Goal: Task Accomplishment & Management: Manage account settings

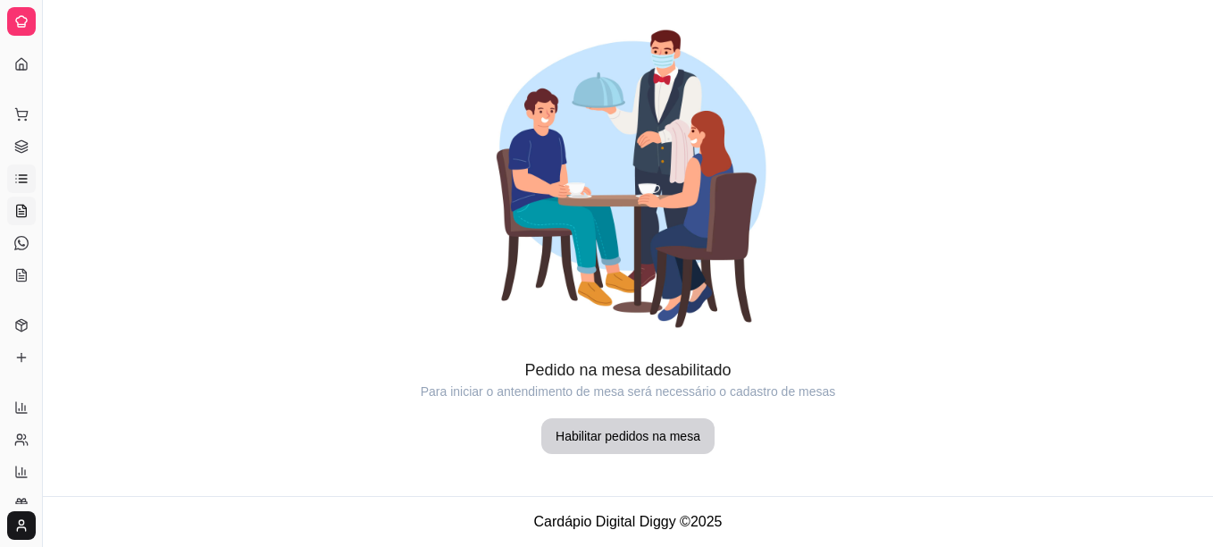
click at [32, 182] on link "Lista de Pedidos" at bounding box center [21, 178] width 29 height 29
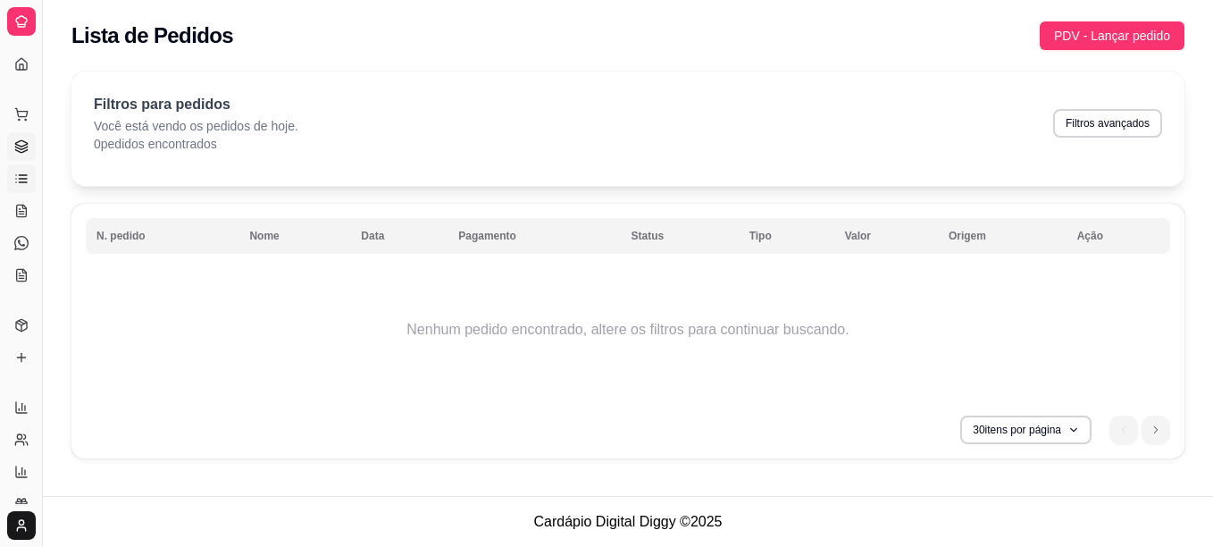
click at [21, 135] on link "Gestor de Pedidos" at bounding box center [21, 146] width 29 height 29
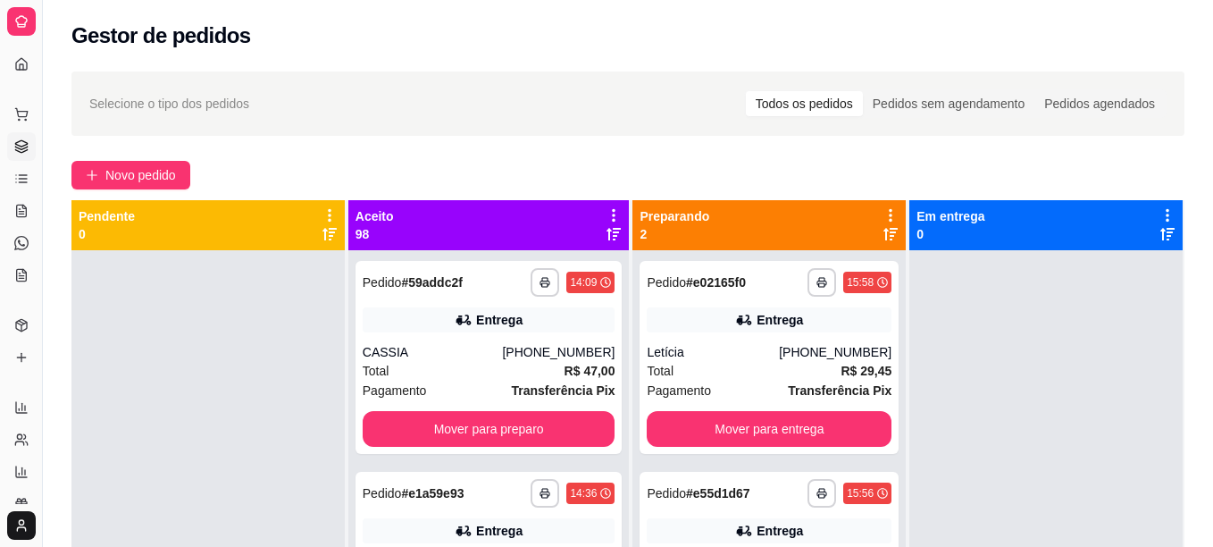
click at [25, 260] on ul "Pedidos balcão (PDV) Gestor de Pedidos Lista de Pedidos Salão / Mesas Diggy Bot…" at bounding box center [21, 194] width 28 height 189
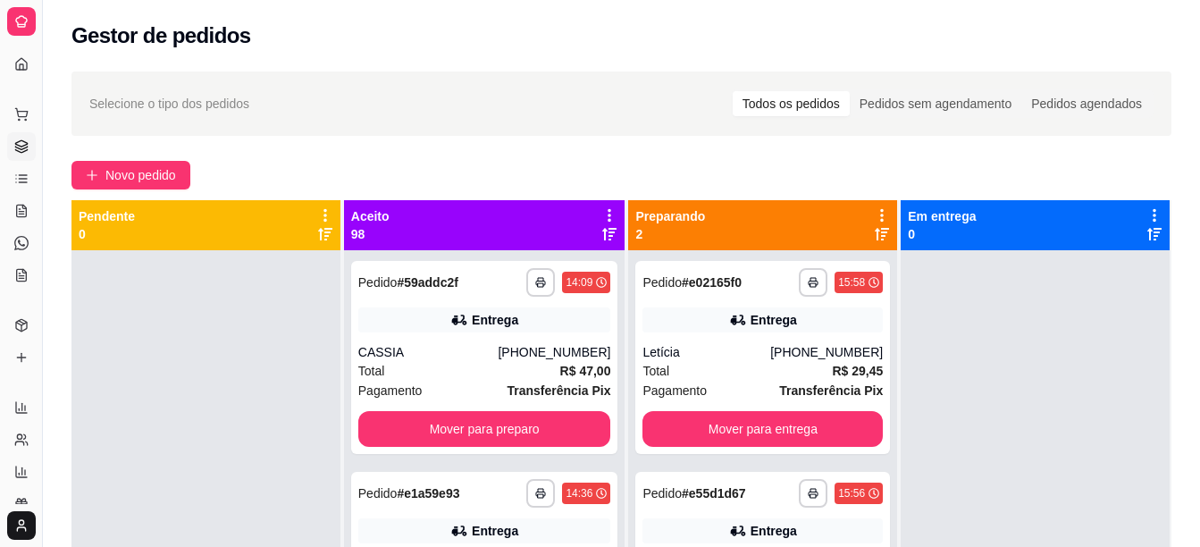
drag, startPoint x: 20, startPoint y: 2, endPoint x: 196, endPoint y: 143, distance: 225.7
click at [196, 143] on div "**********" at bounding box center [621, 415] width 1157 height 708
click at [526, 436] on button "Mover para preparo" at bounding box center [484, 429] width 253 height 36
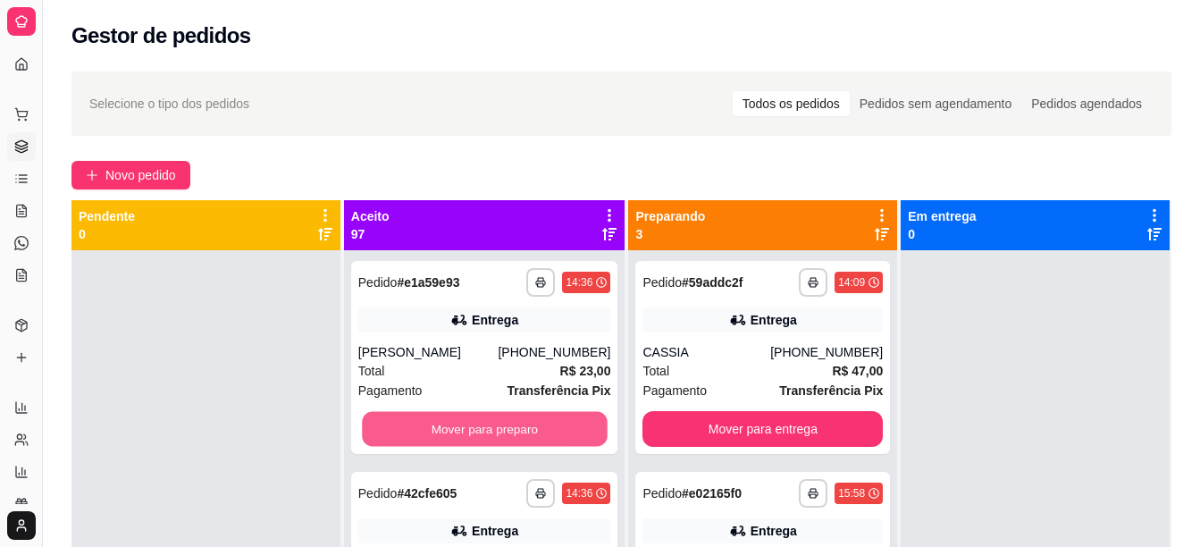
click at [526, 436] on button "Mover para preparo" at bounding box center [484, 429] width 245 height 35
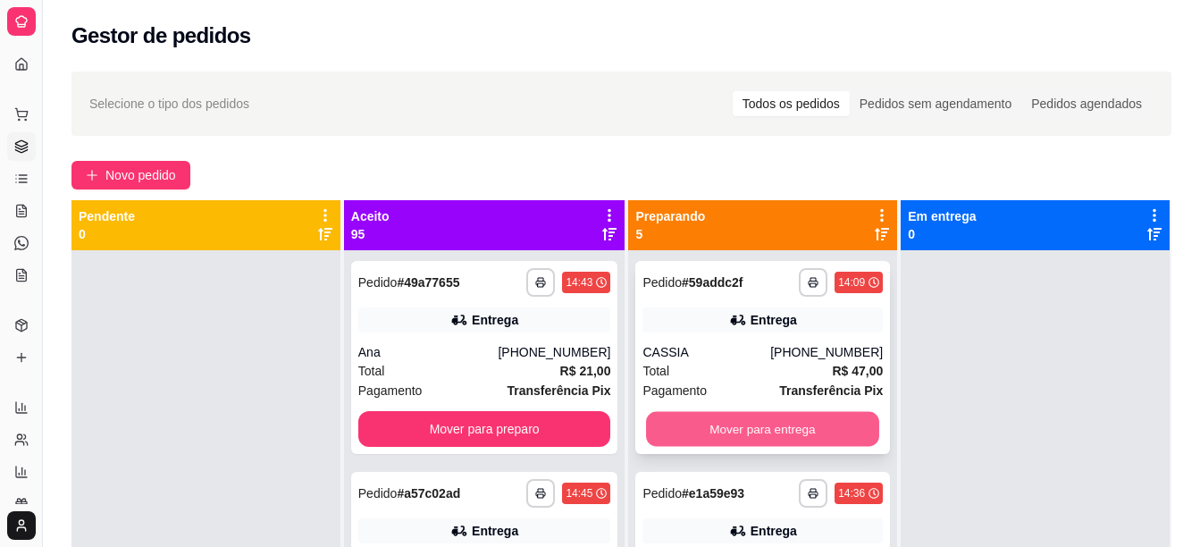
click at [723, 442] on button "Mover para entrega" at bounding box center [762, 429] width 233 height 35
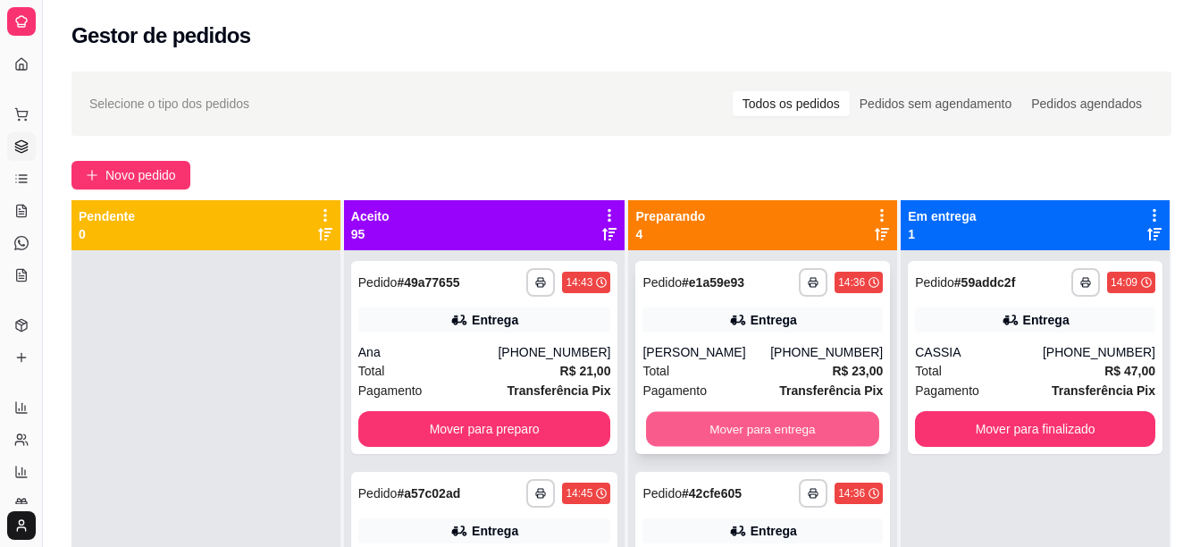
click at [763, 422] on button "Mover para entrega" at bounding box center [762, 429] width 233 height 35
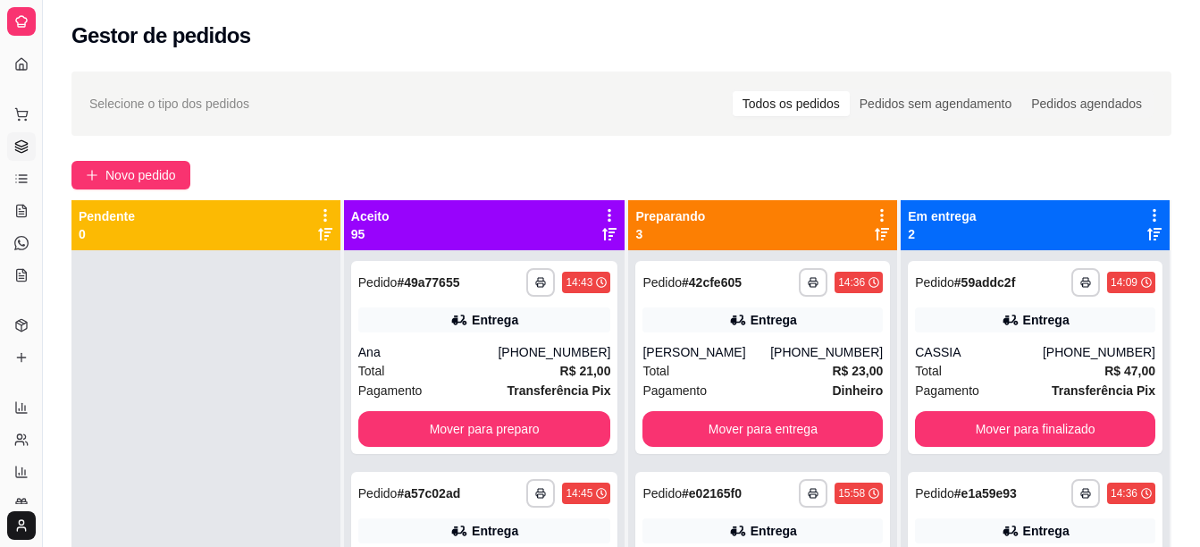
click at [411, 75] on div "Selecione o tipo dos pedidos Todos os pedidos Pedidos sem agendamento Pedidos a…" at bounding box center [621, 103] width 1100 height 64
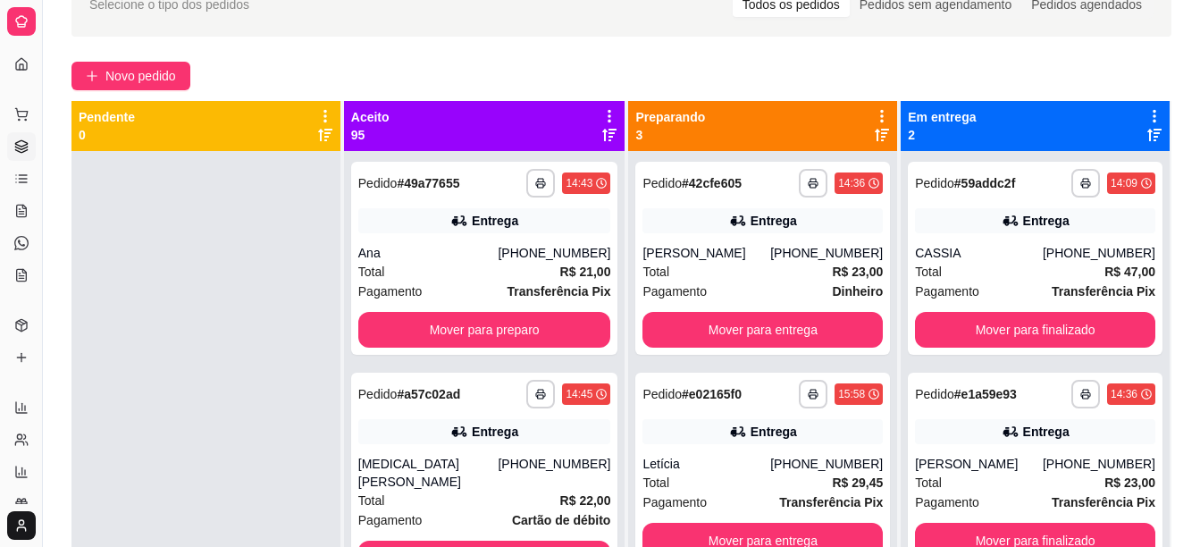
scroll to position [143, 0]
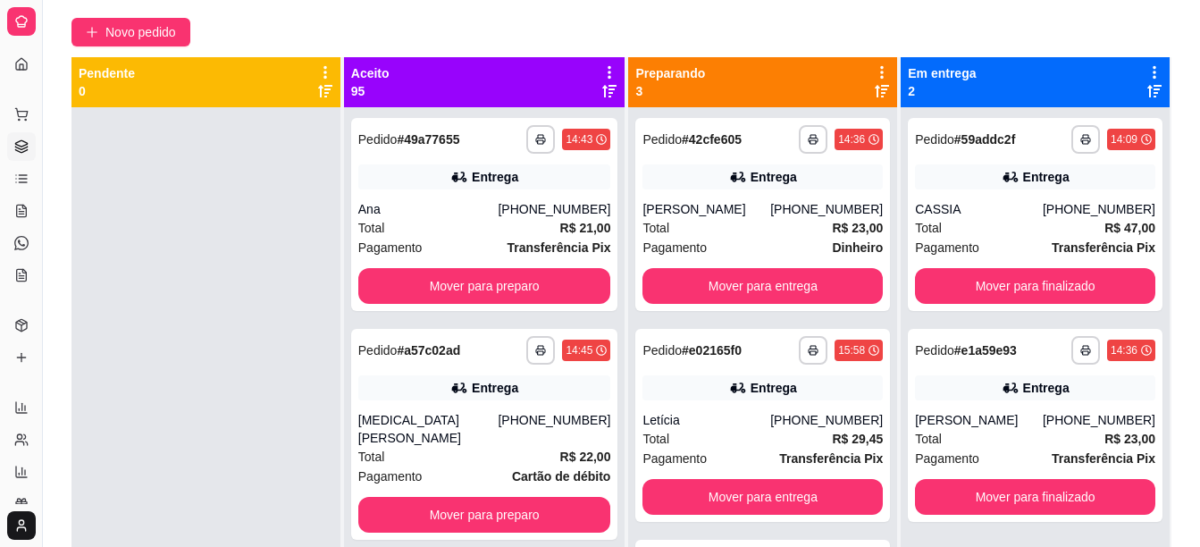
drag, startPoint x: 41, startPoint y: 87, endPoint x: 199, endPoint y: 66, distance: 159.5
click at [199, 66] on div "**********" at bounding box center [600, 266] width 1200 height 819
click at [19, 59] on icon at bounding box center [21, 64] width 14 height 14
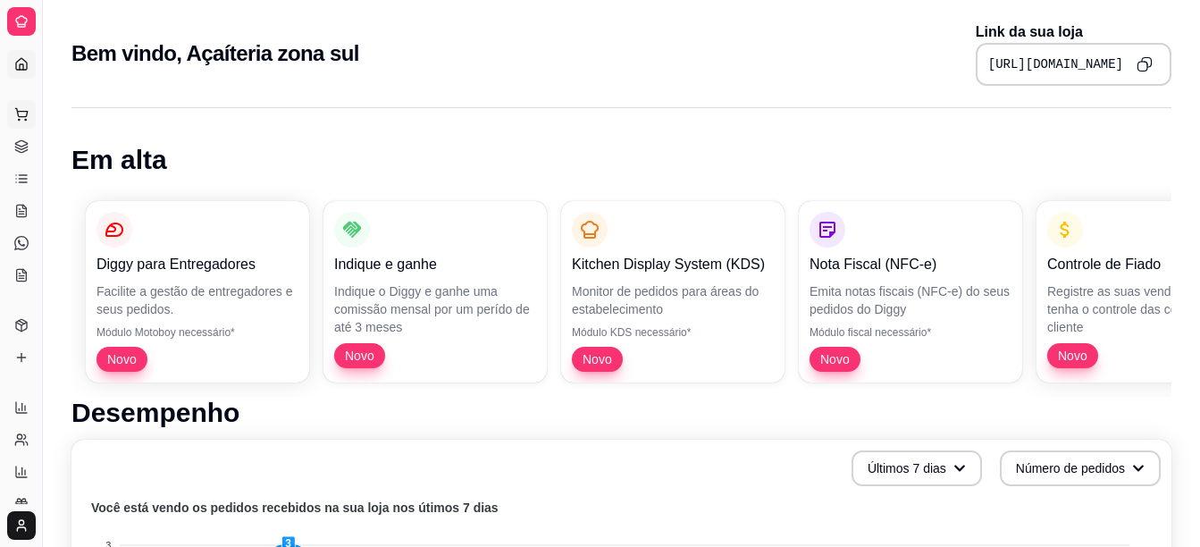
click at [23, 110] on icon at bounding box center [21, 114] width 14 height 14
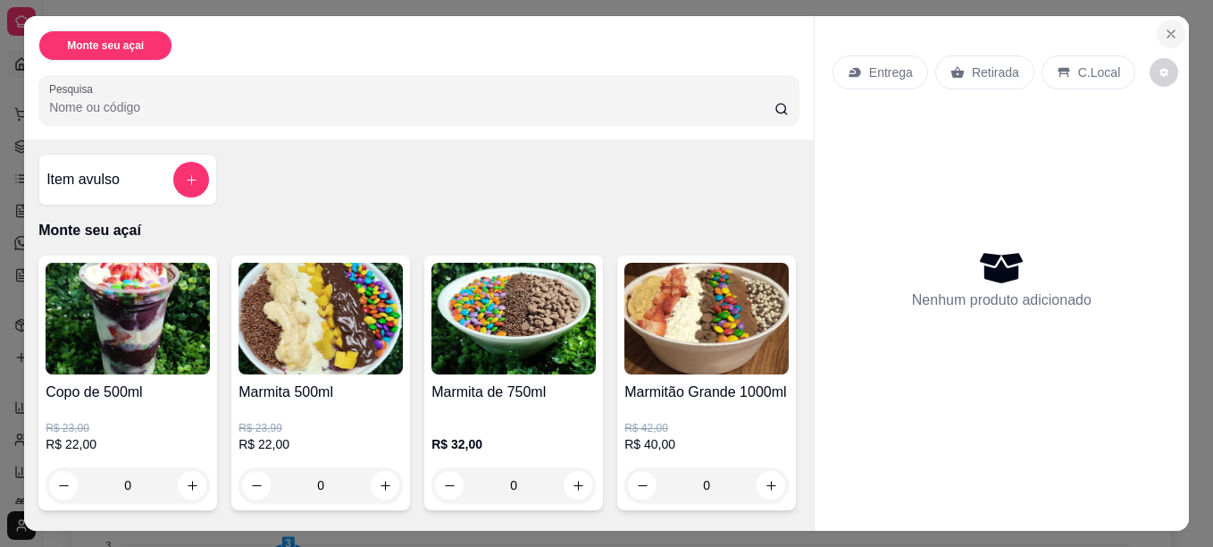
click at [1166, 31] on icon "Close" at bounding box center [1171, 34] width 14 height 14
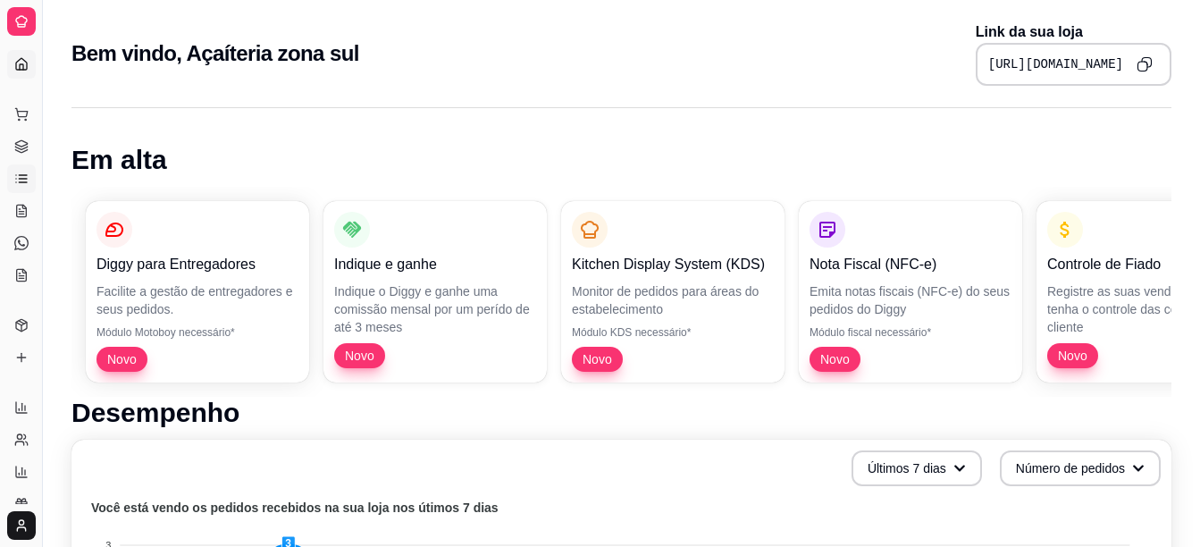
click at [25, 189] on link "Lista de Pedidos" at bounding box center [21, 178] width 29 height 29
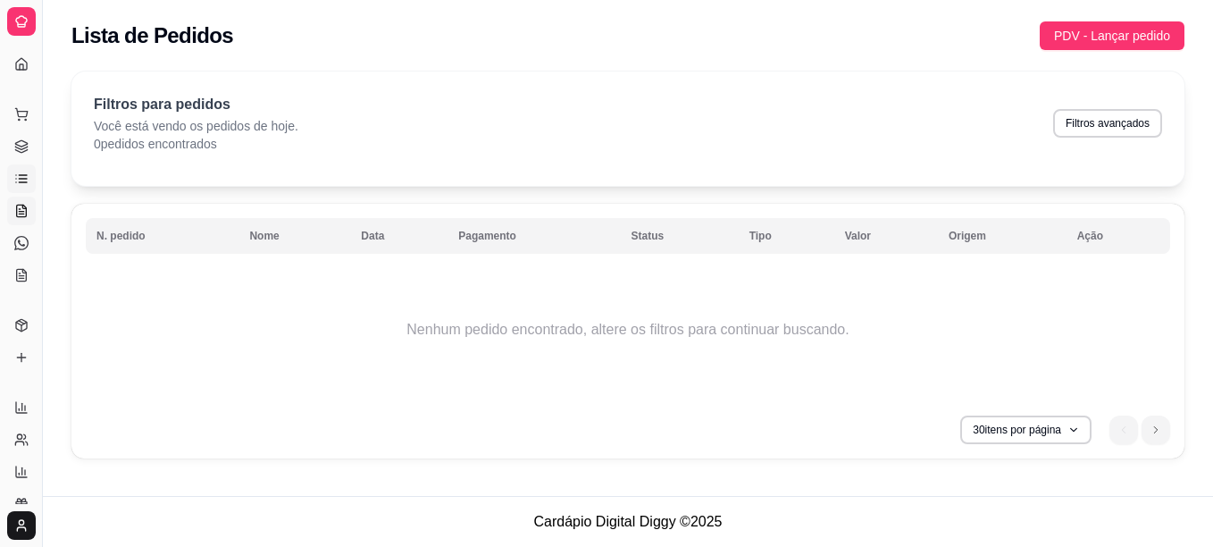
click at [21, 209] on icon at bounding box center [21, 211] width 14 height 14
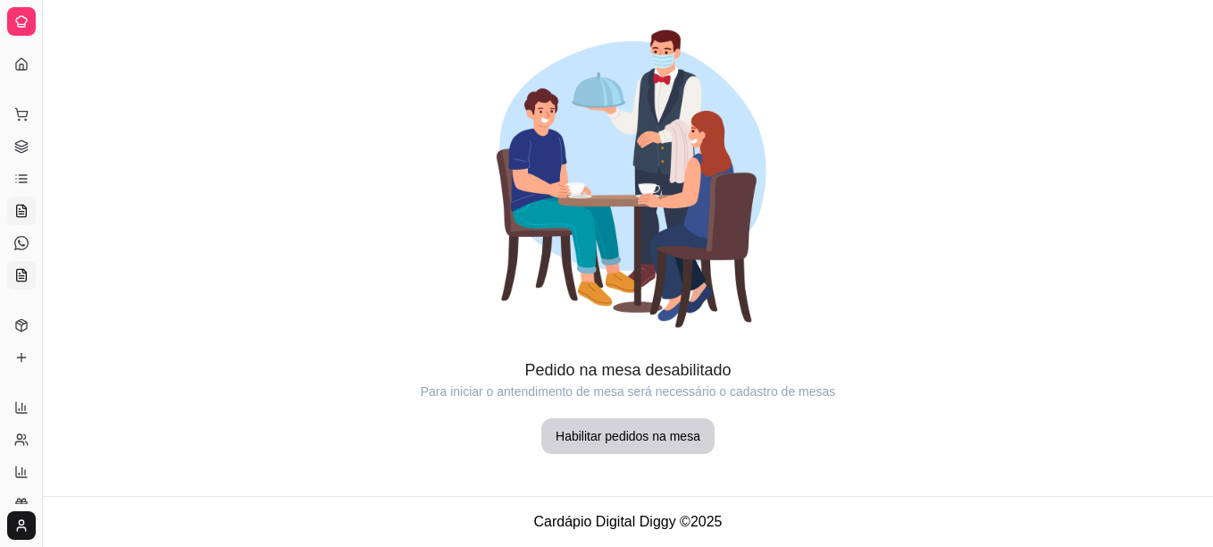
click at [20, 278] on icon at bounding box center [21, 278] width 4 height 0
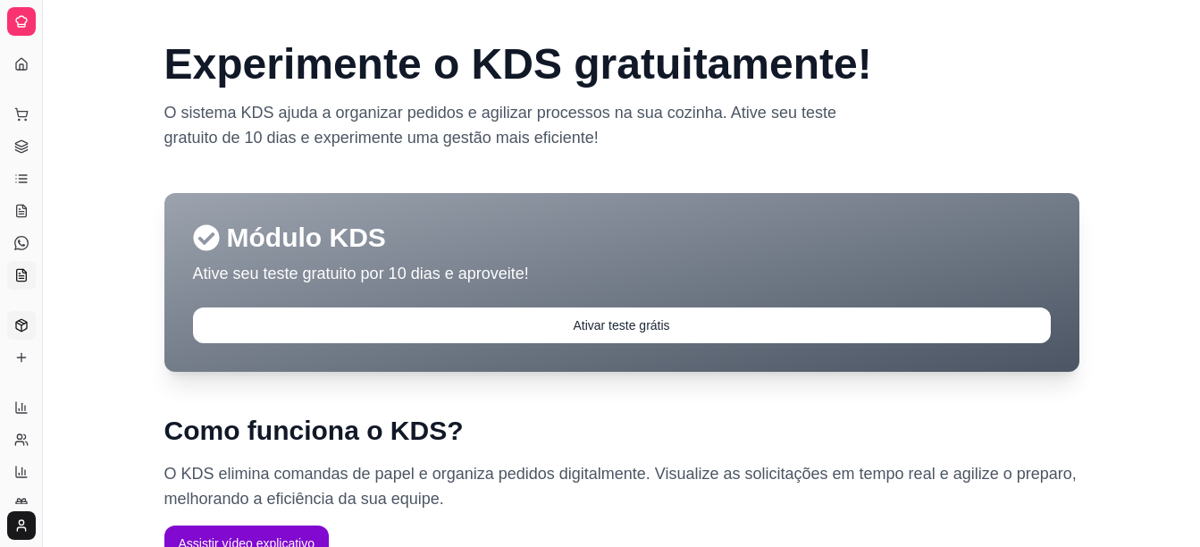
click at [20, 321] on icon at bounding box center [21, 322] width 5 height 3
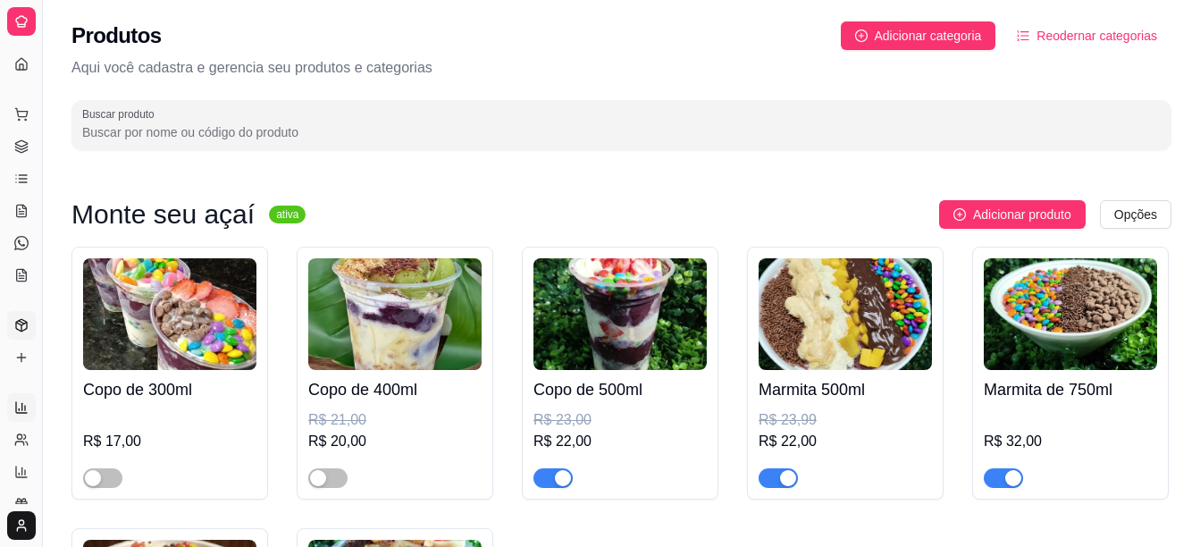
click at [21, 401] on icon at bounding box center [21, 407] width 14 height 14
select select "ALL"
select select "0"
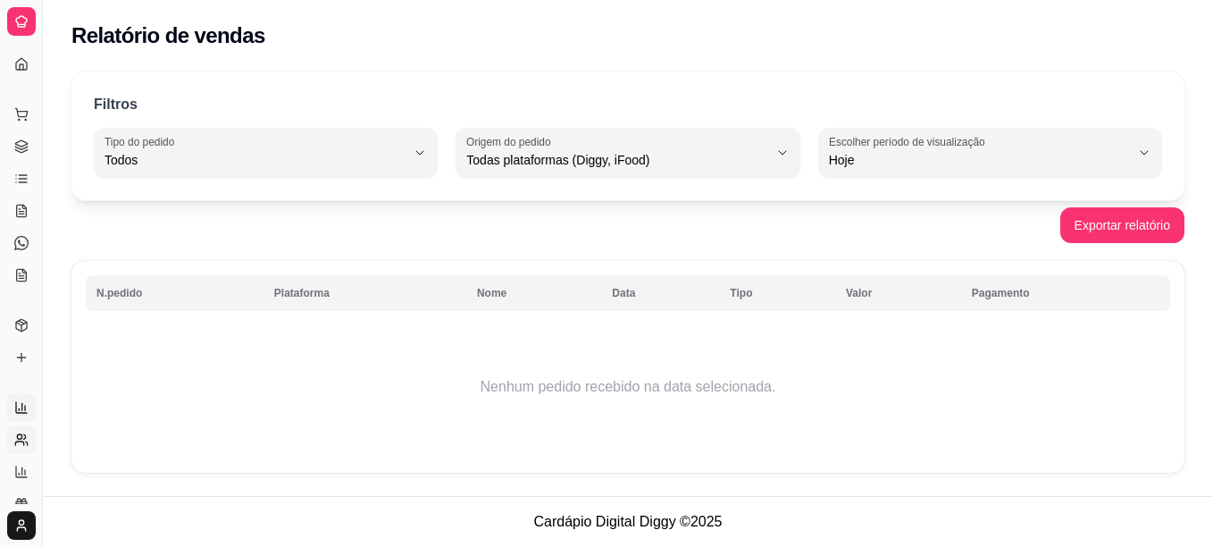
click at [21, 437] on icon at bounding box center [21, 439] width 14 height 14
select select "30"
select select "HIGHEST_TOTAL_SPENT_WITH_ORDERS"
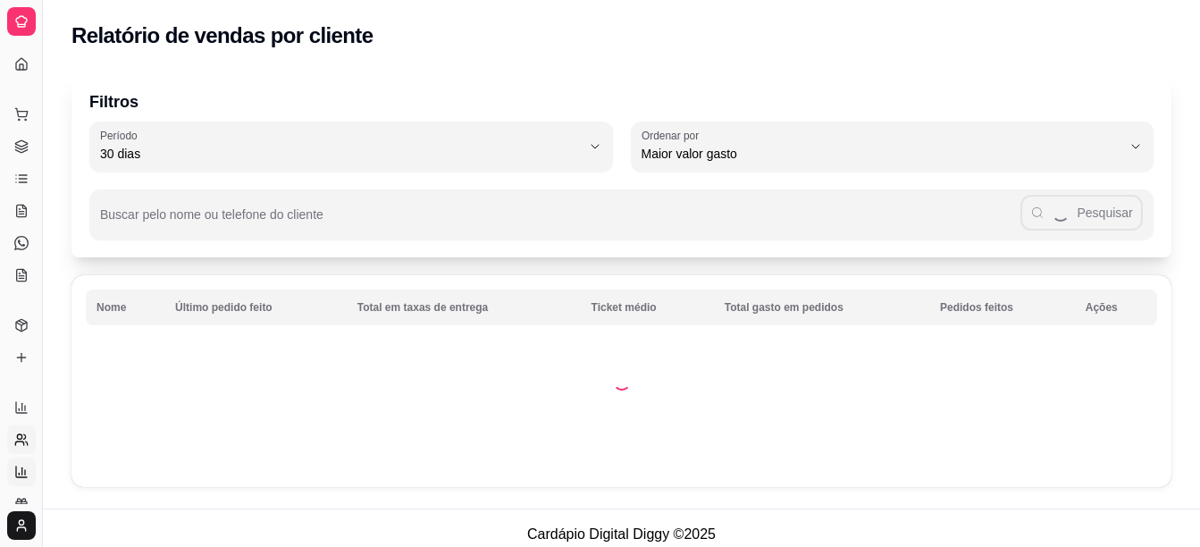
click at [17, 470] on icon at bounding box center [21, 472] width 14 height 14
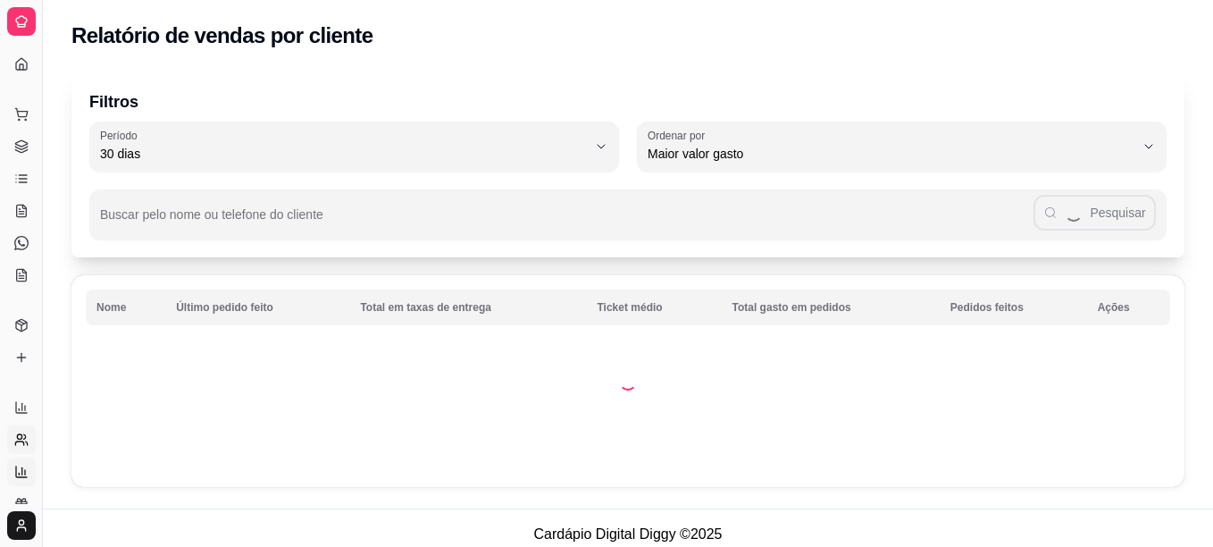
select select "TOTAL_OF_ORDERS"
select select "7"
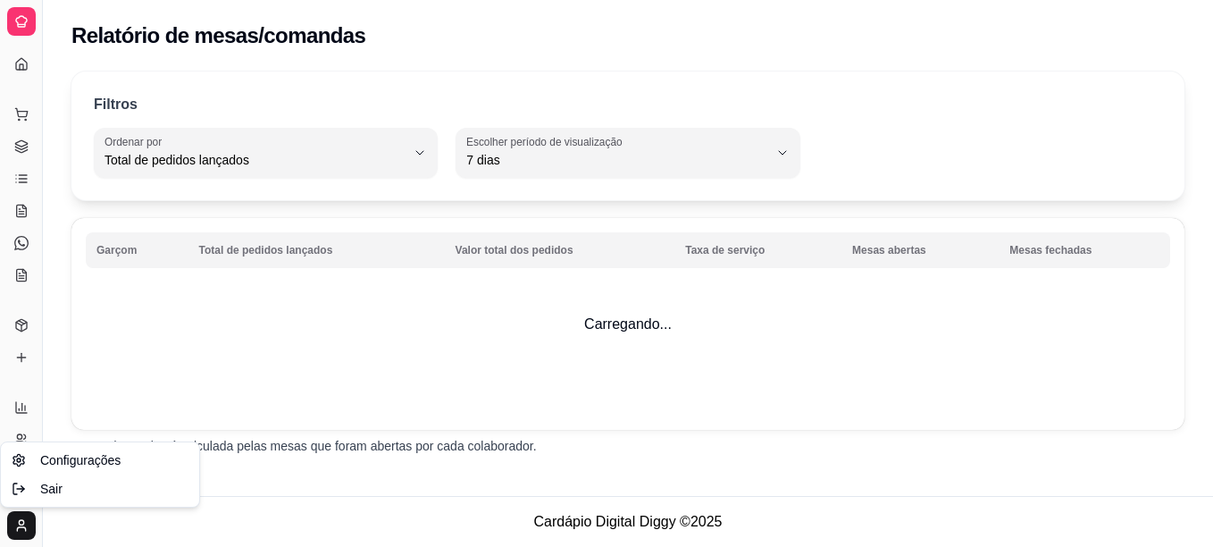
click at [18, 522] on html "Diggy Sistema de Gestão A Açaíteria zon ... Loja fechada Diggy Pro até 13/10 Ac…" at bounding box center [606, 273] width 1213 height 547
click at [57, 455] on span "Configurações" at bounding box center [80, 460] width 80 height 18
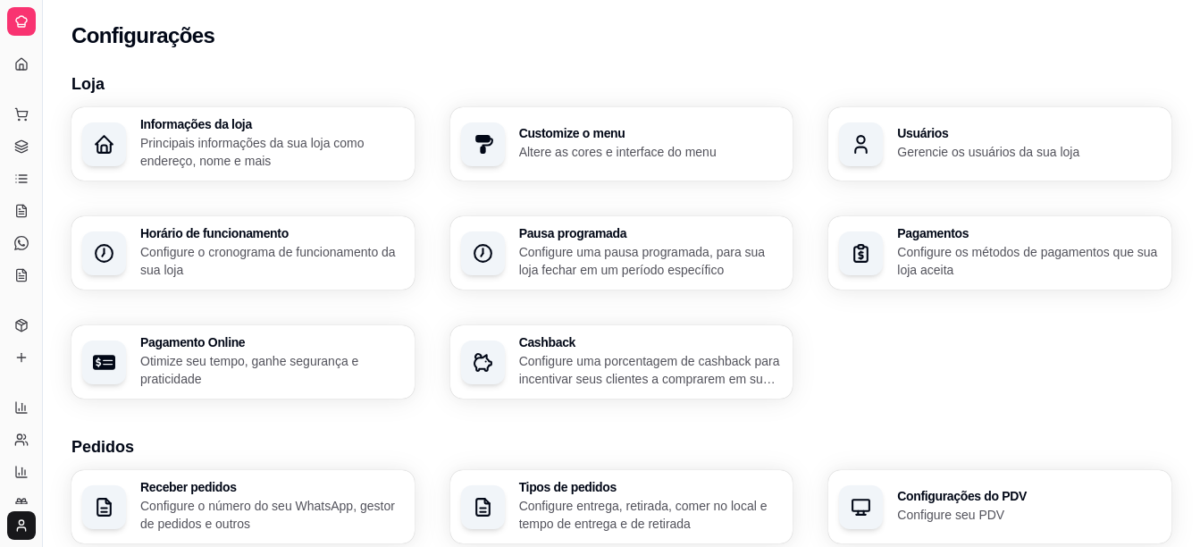
click at [970, 370] on div "Informações da loja Principais informações da sua loja como endereço, nome e ma…" at bounding box center [621, 252] width 1100 height 291
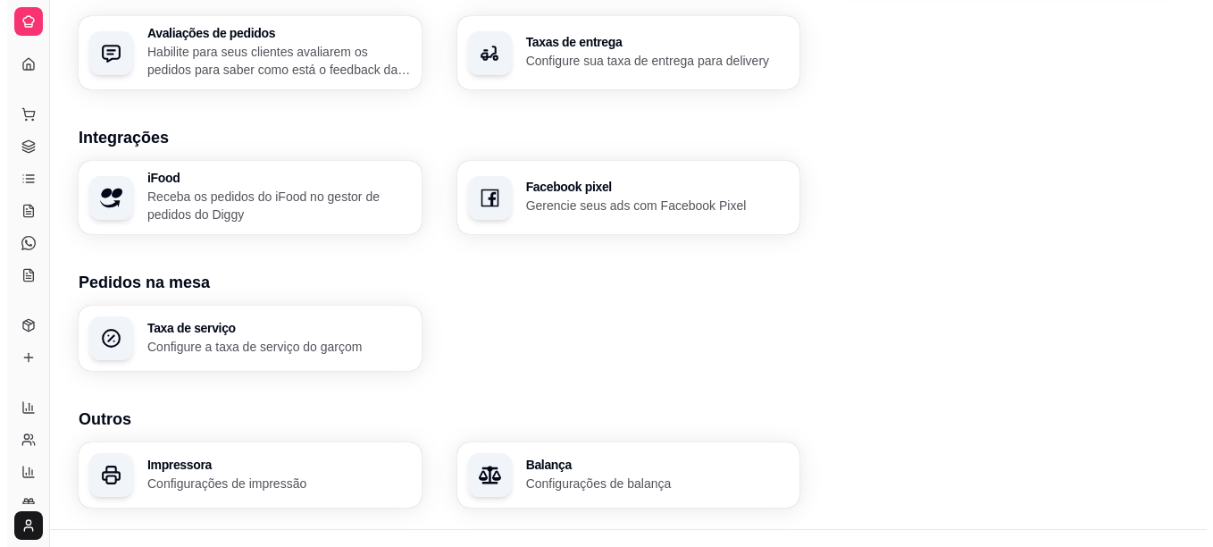
scroll to position [669, 0]
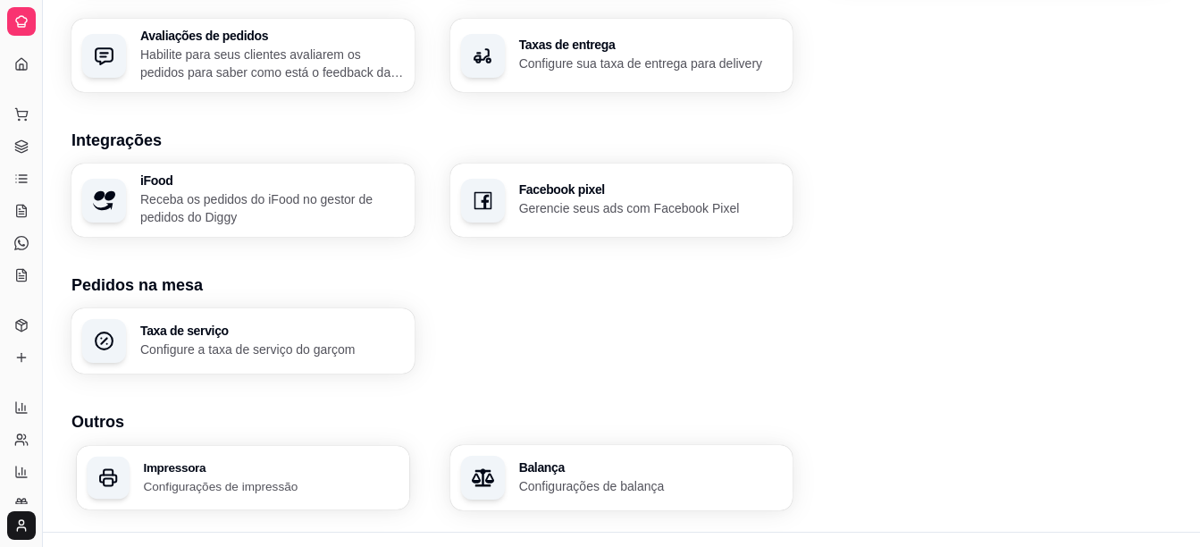
click at [283, 471] on h3 "Impressora" at bounding box center [271, 467] width 256 height 13
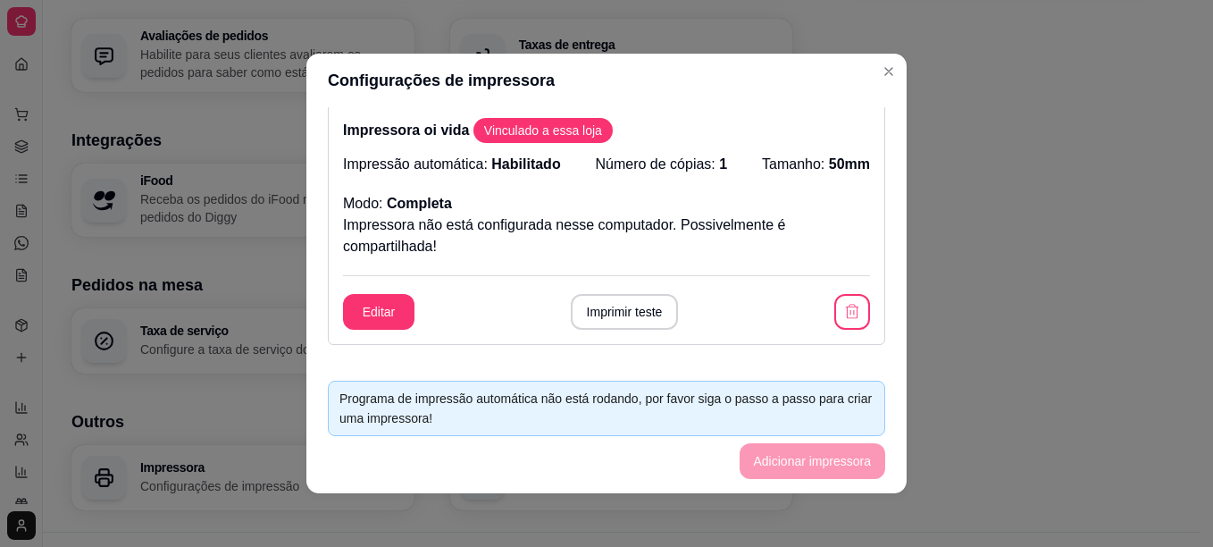
scroll to position [530, 0]
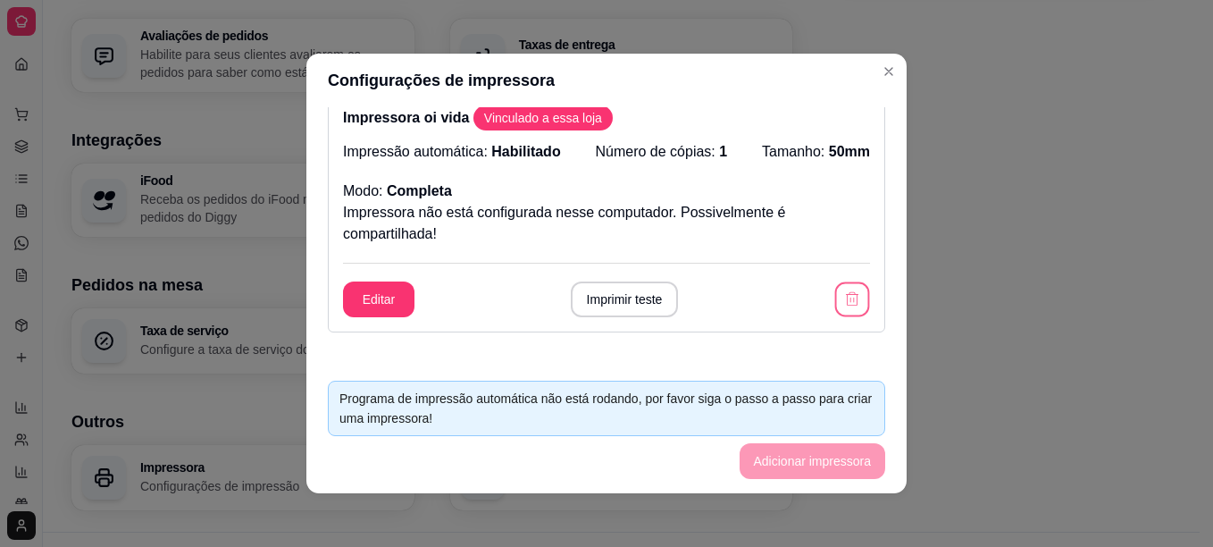
click at [835, 309] on button "button" at bounding box center [852, 299] width 35 height 35
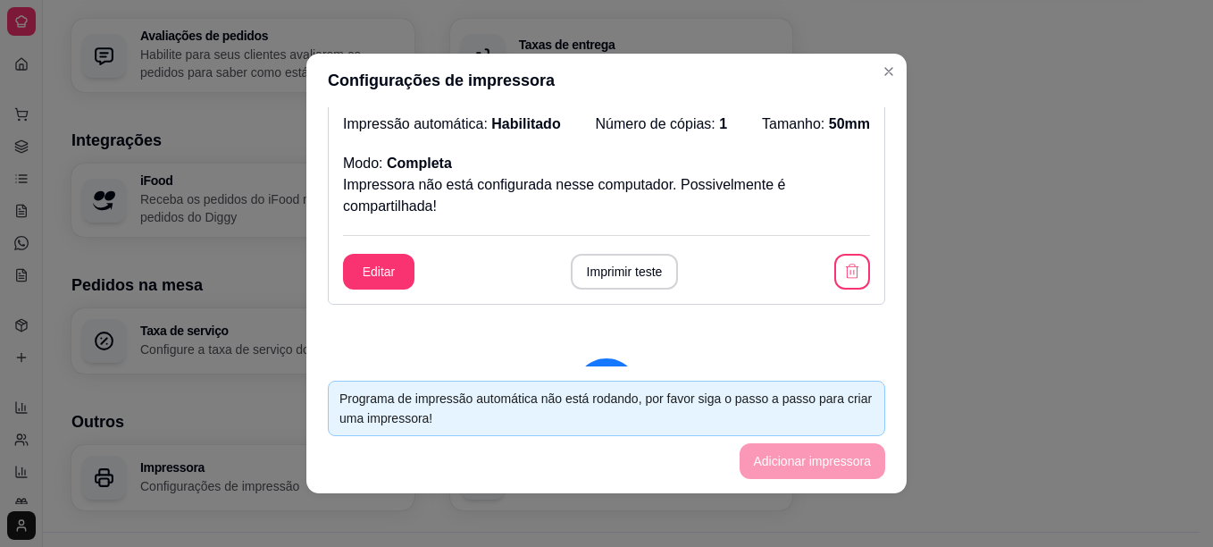
scroll to position [277, 0]
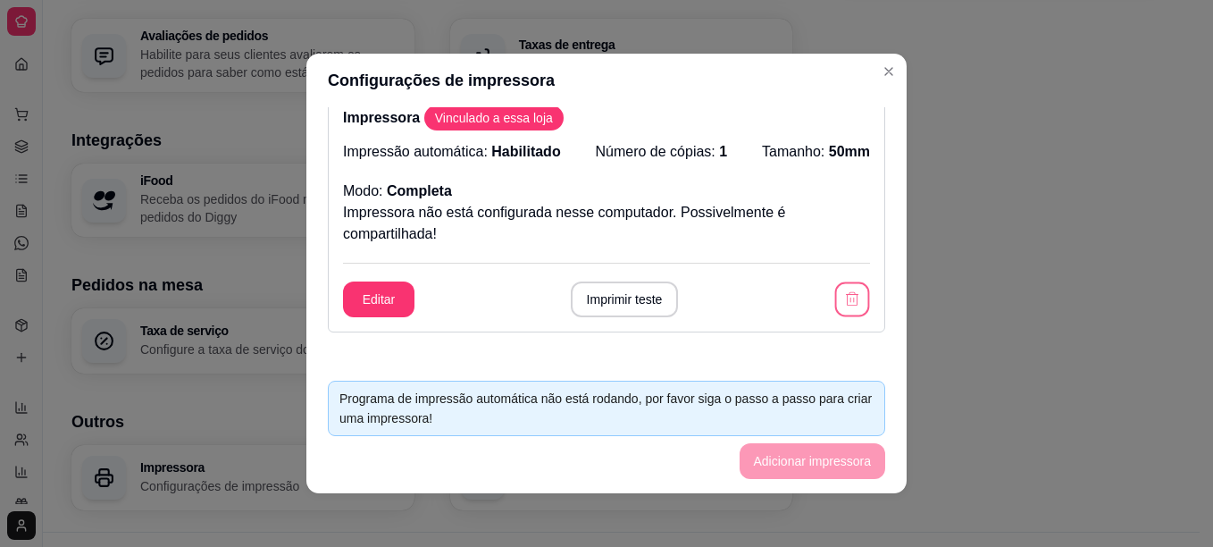
click at [844, 307] on icon "button" at bounding box center [852, 298] width 17 height 17
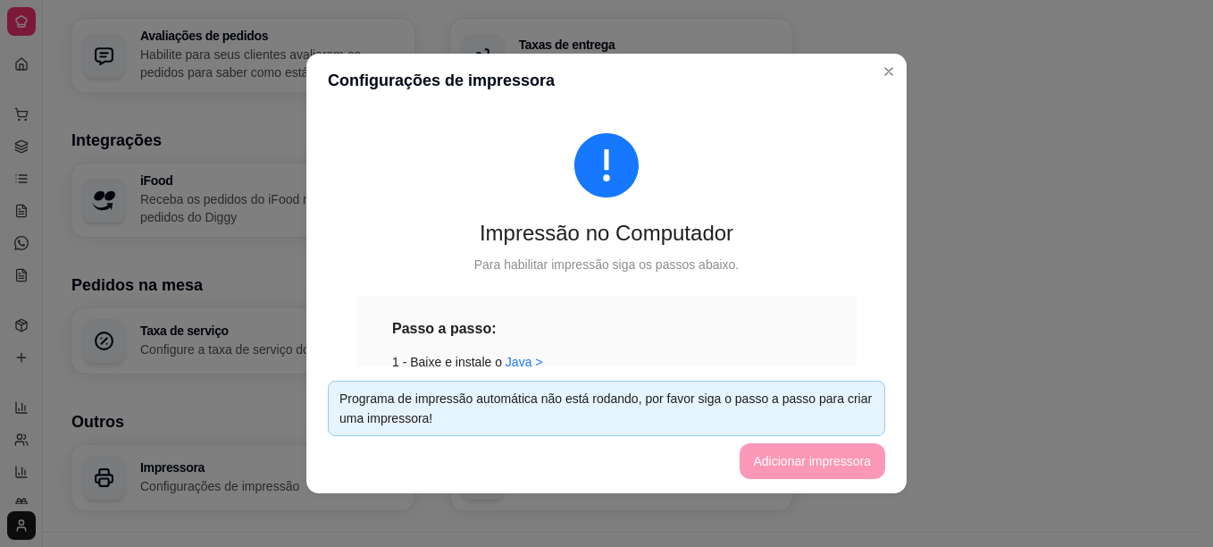
scroll to position [24, 0]
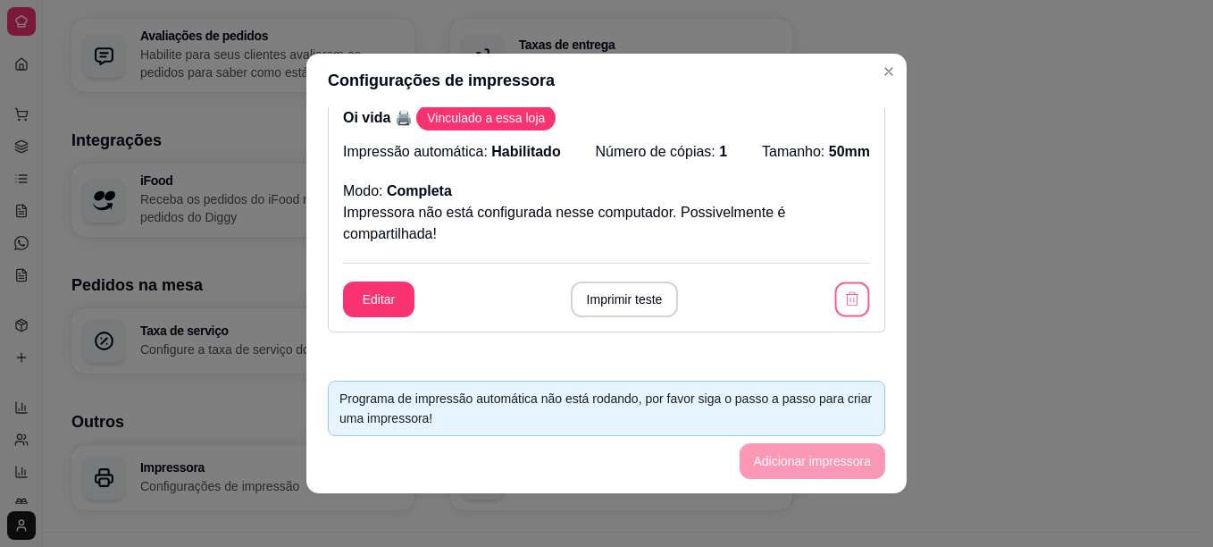
click at [846, 299] on icon "button" at bounding box center [852, 298] width 13 height 13
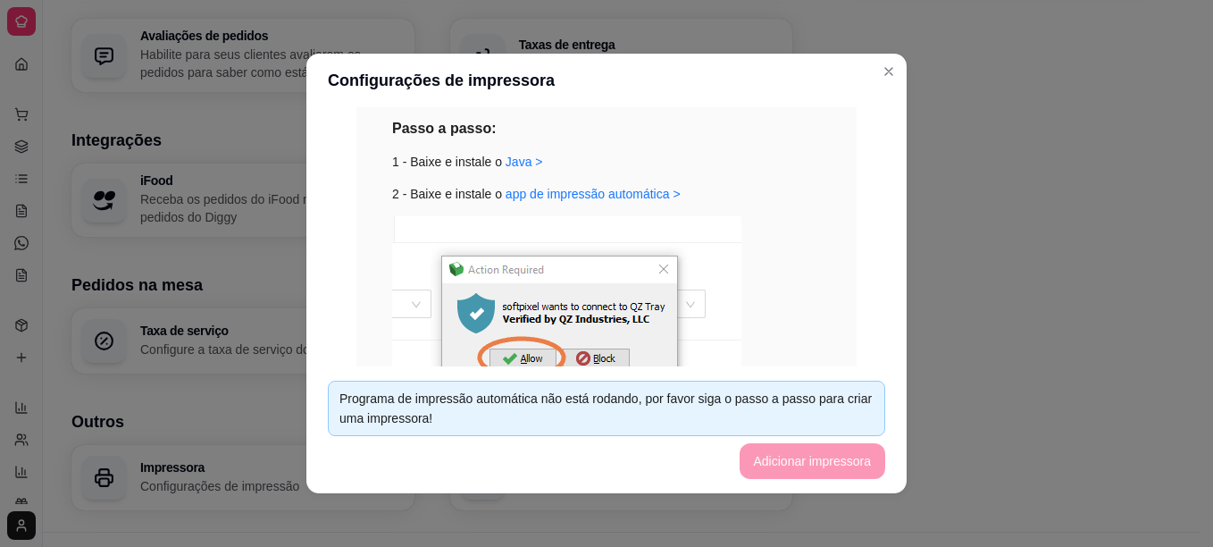
scroll to position [163, 0]
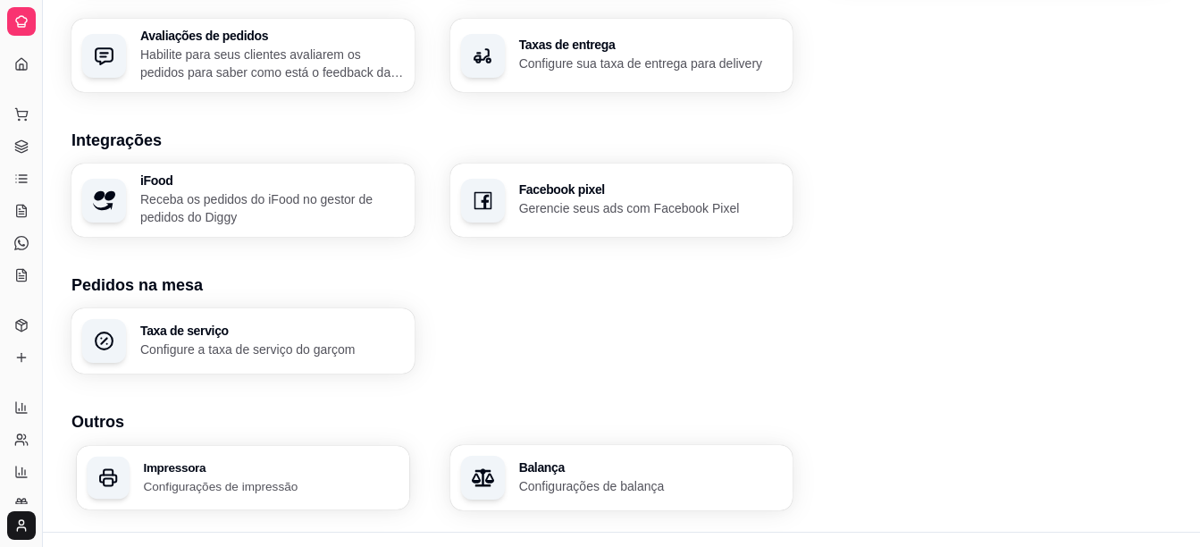
click at [270, 478] on p "Configurações de impressão" at bounding box center [271, 485] width 256 height 17
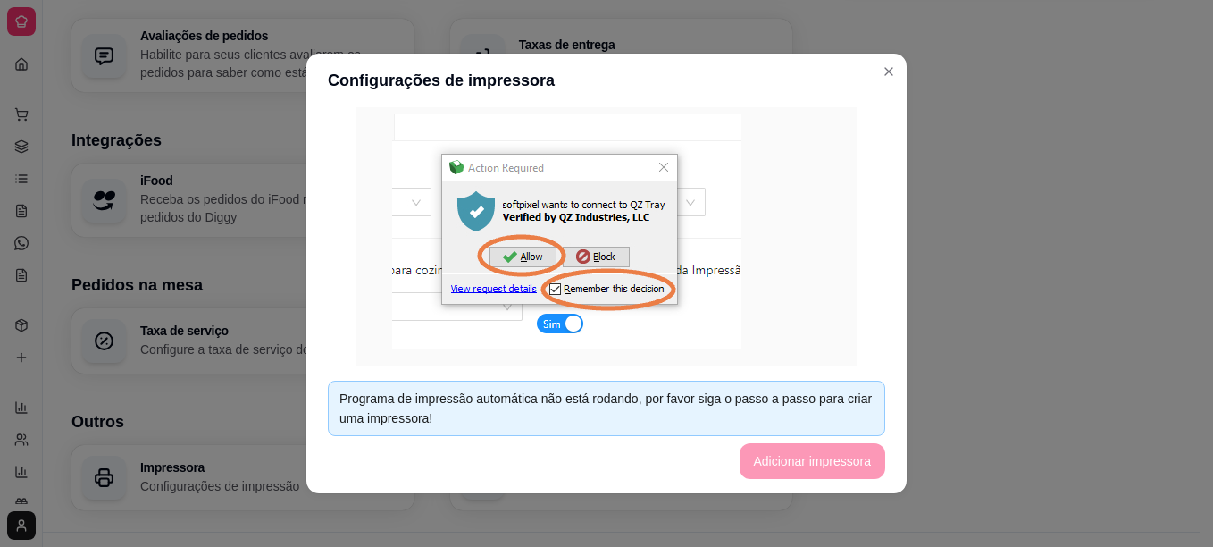
scroll to position [465, 0]
